Goal: Find specific page/section: Find specific page/section

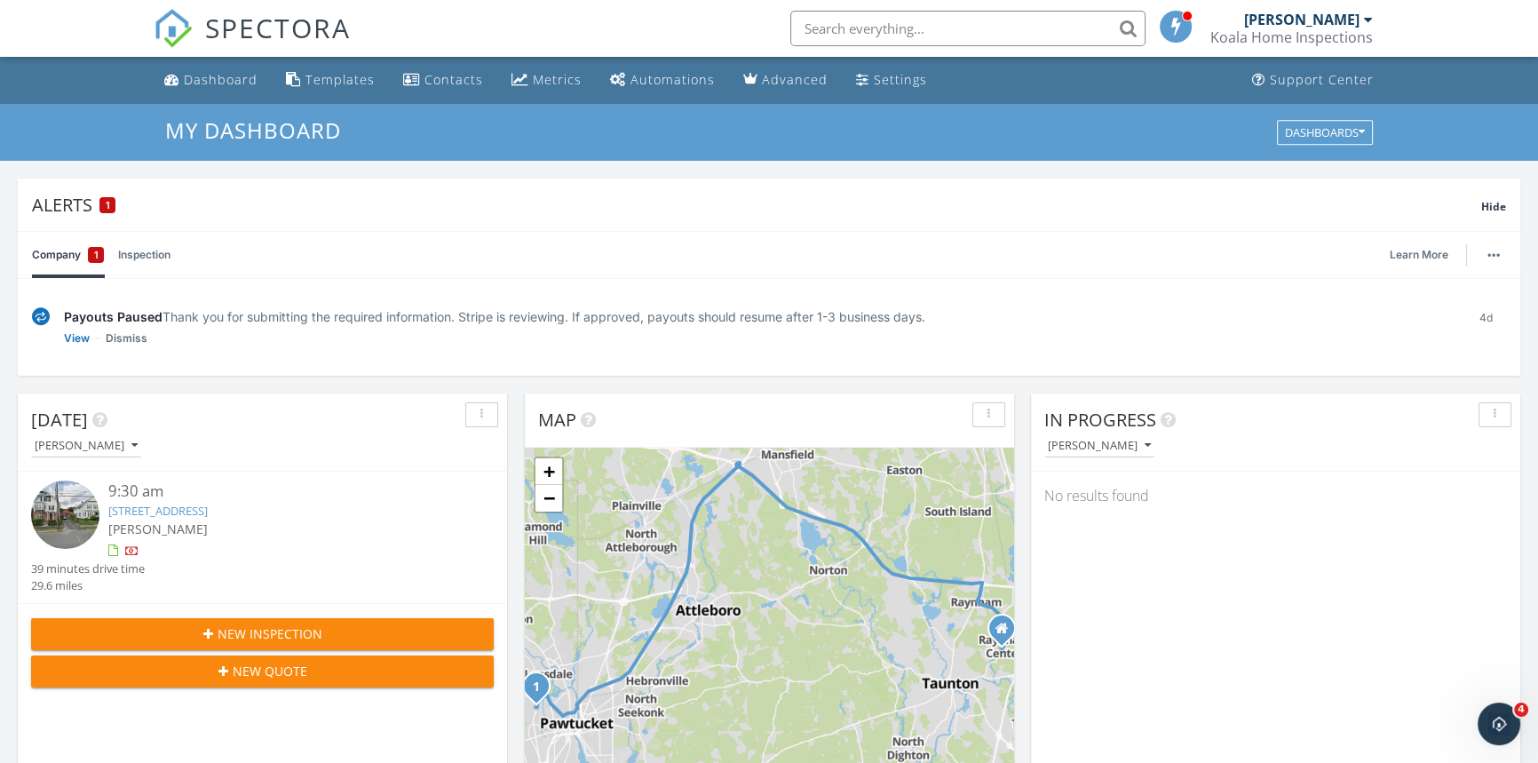
click at [208, 515] on link "1058 Smithfield Ave, Lincoln, RI 02865" at bounding box center [157, 510] width 99 height 16
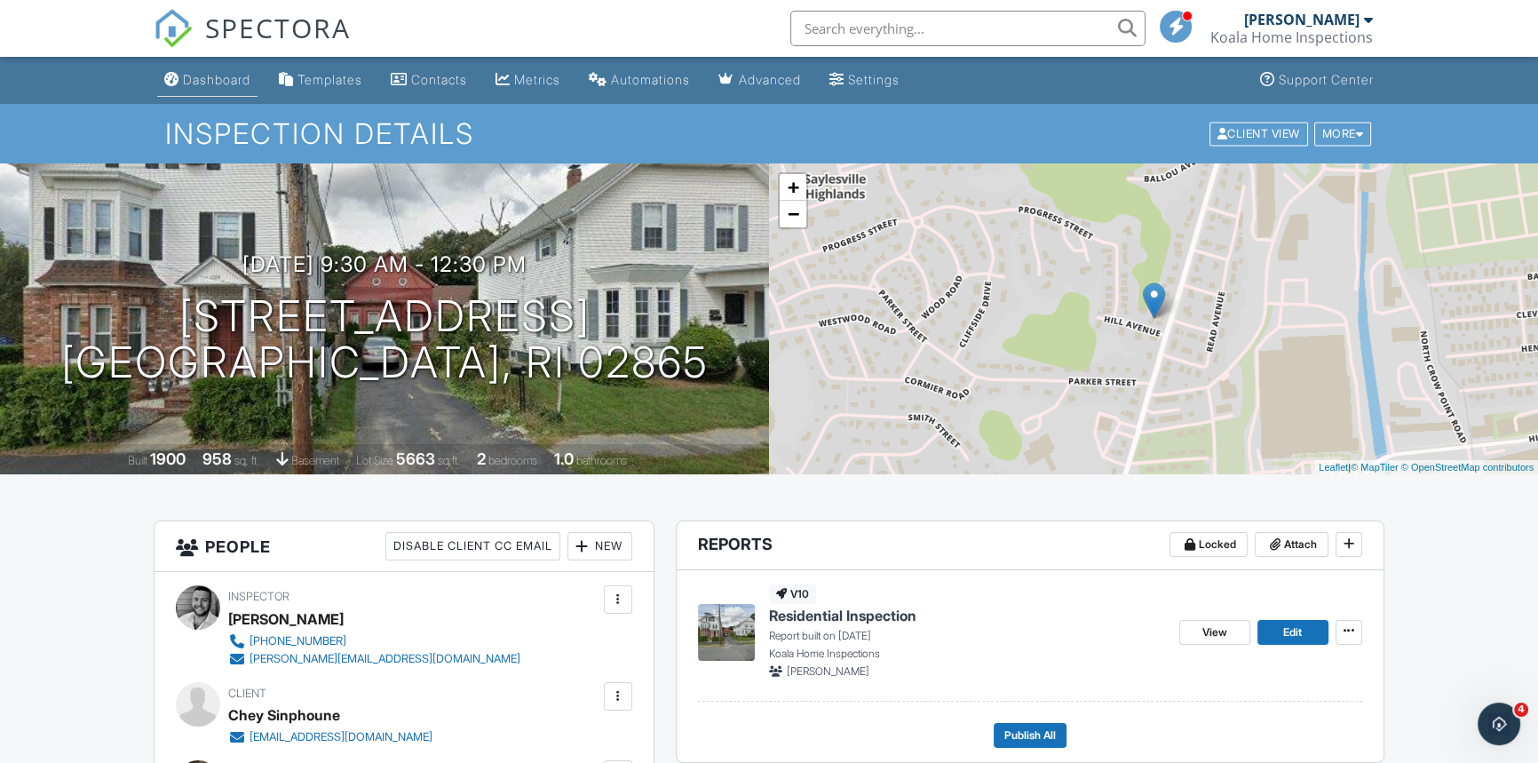
click at [231, 87] on link "Dashboard" at bounding box center [207, 80] width 100 height 33
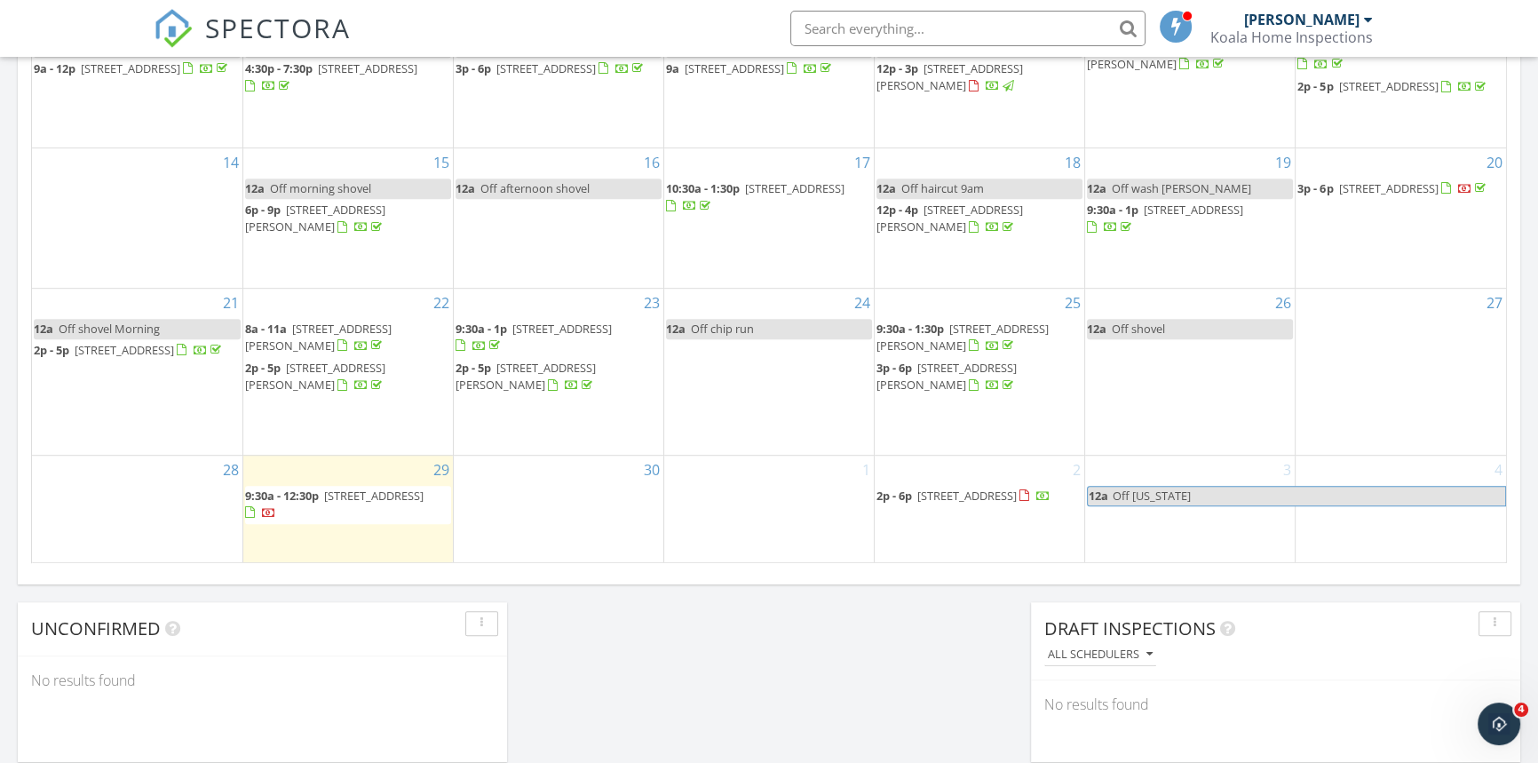
scroll to position [1291, 0]
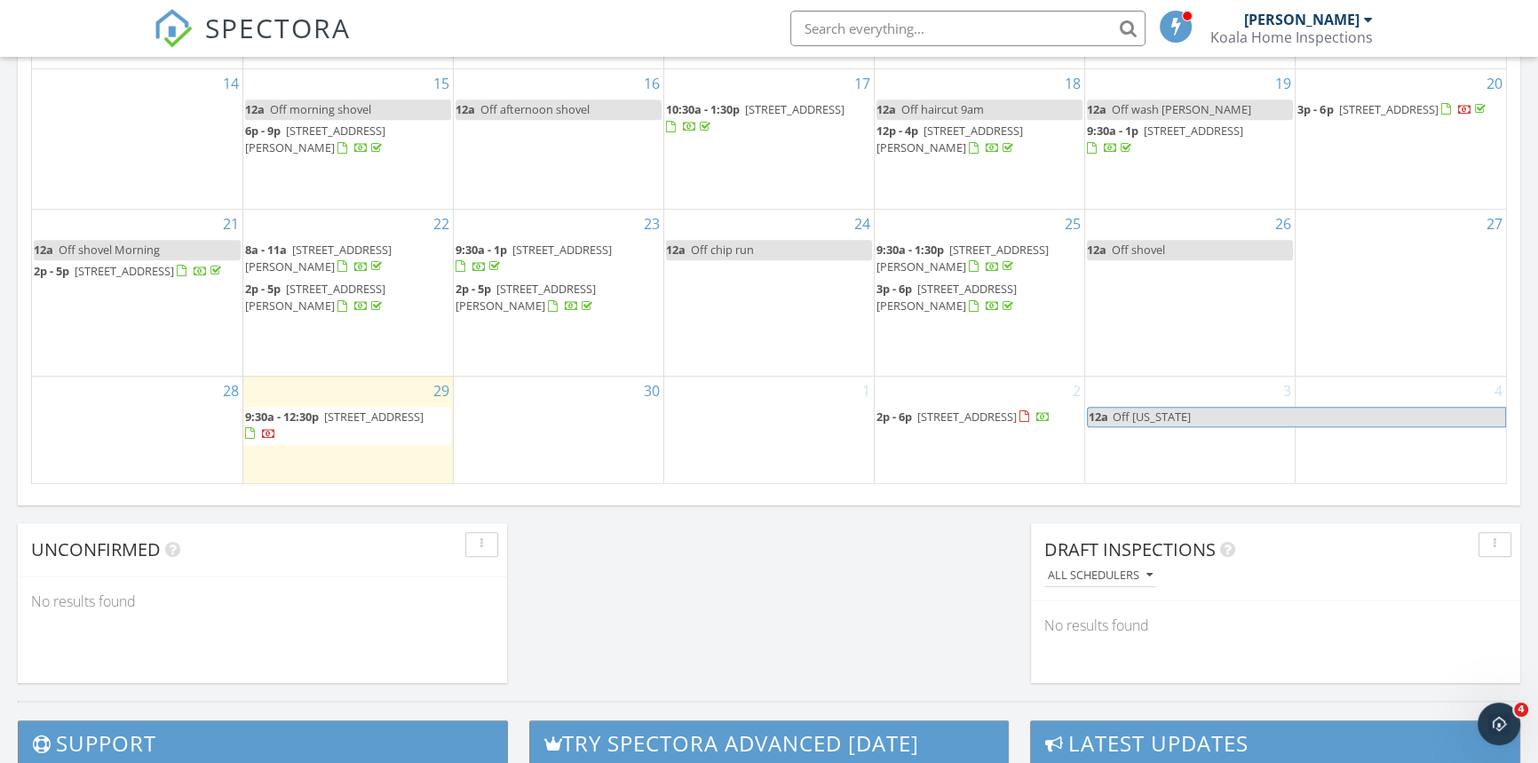
click at [959, 424] on span "[STREET_ADDRESS]" at bounding box center [966, 416] width 99 height 16
